Goal: Task Accomplishment & Management: Complete application form

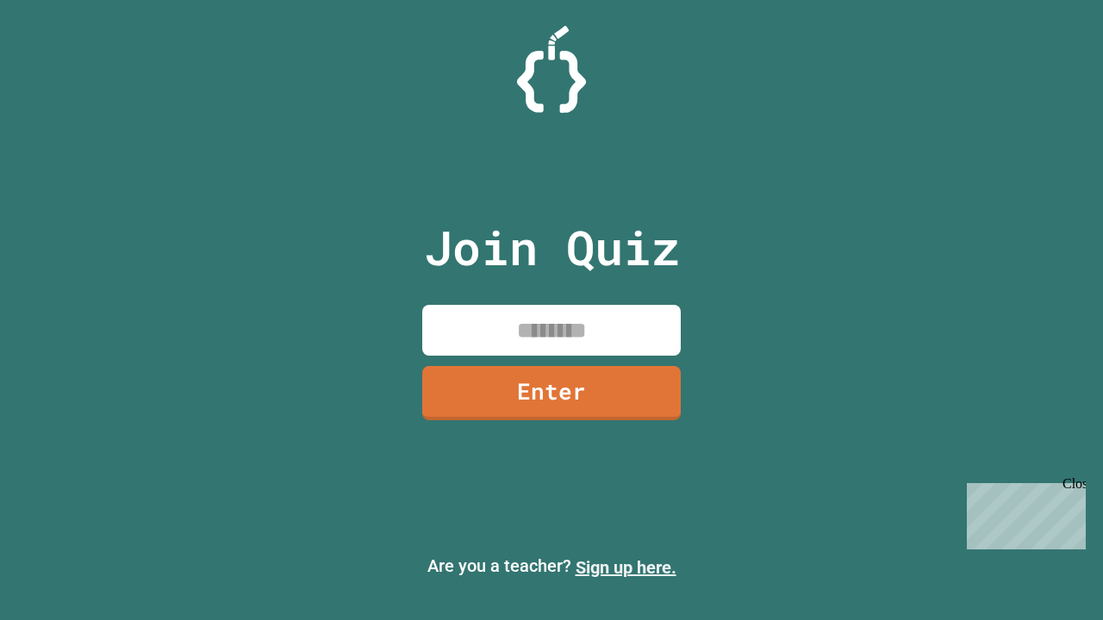
click at [626, 568] on link "Sign up here." at bounding box center [626, 567] width 101 height 21
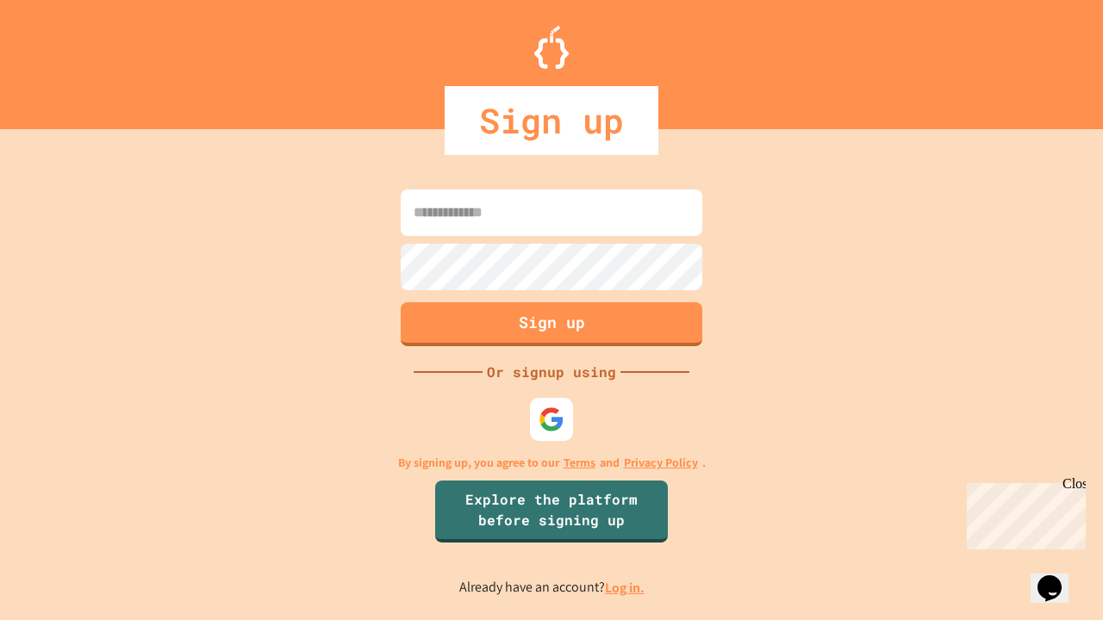
click at [626, 588] on link "Log in." at bounding box center [625, 588] width 40 height 18
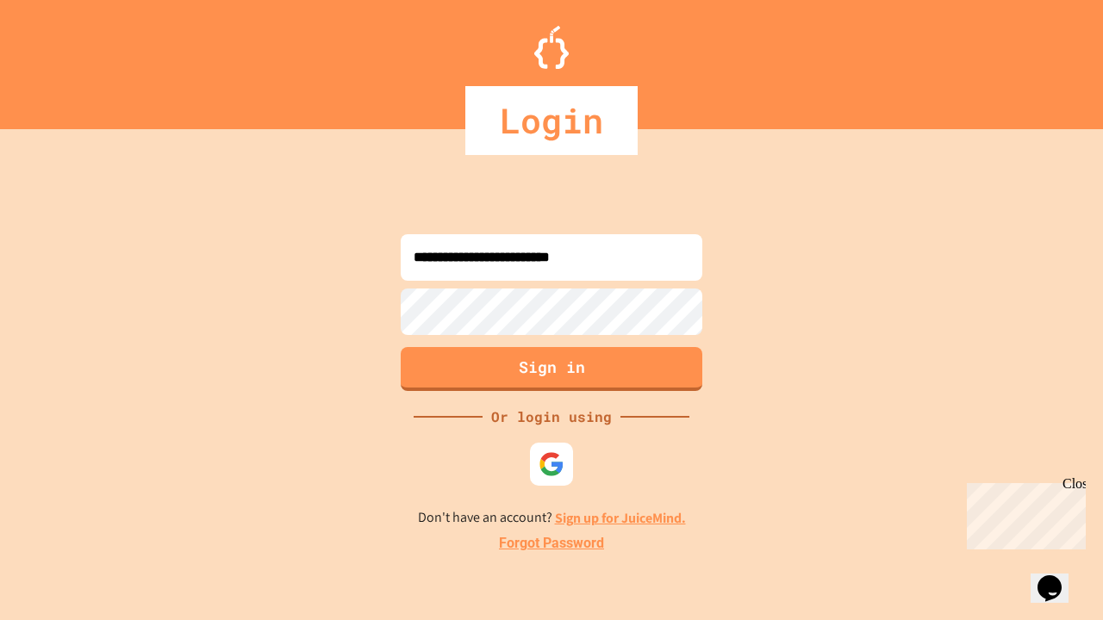
type input "**********"
